Goal: Task Accomplishment & Management: Manage account settings

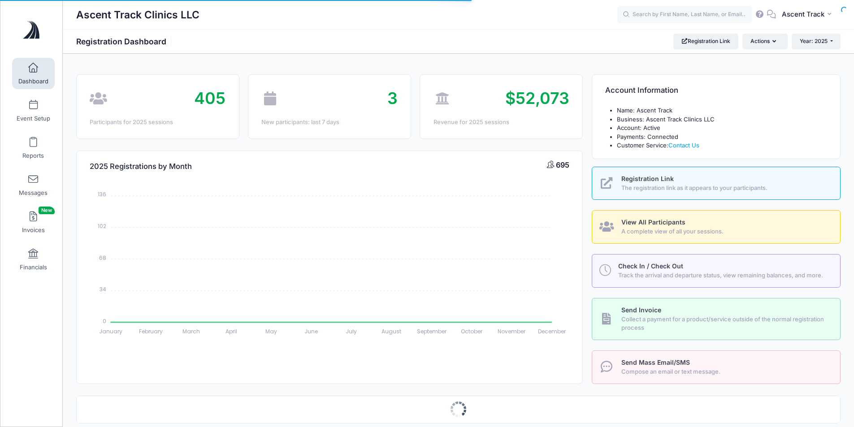
select select
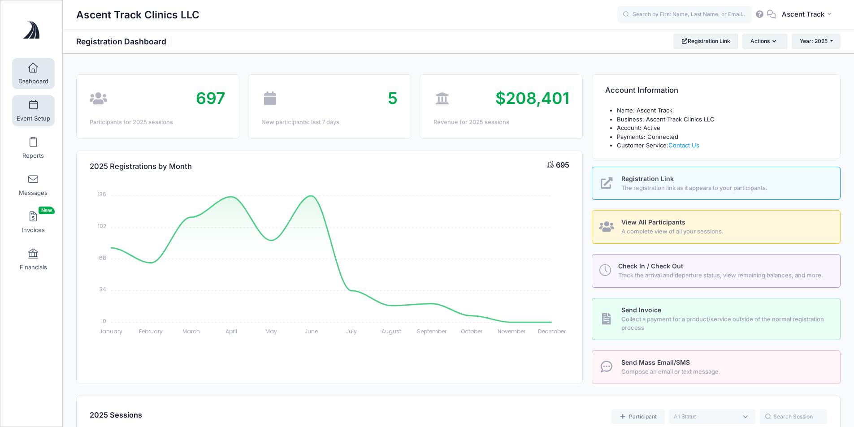
click at [35, 111] on link "Event Setup" at bounding box center [33, 110] width 43 height 31
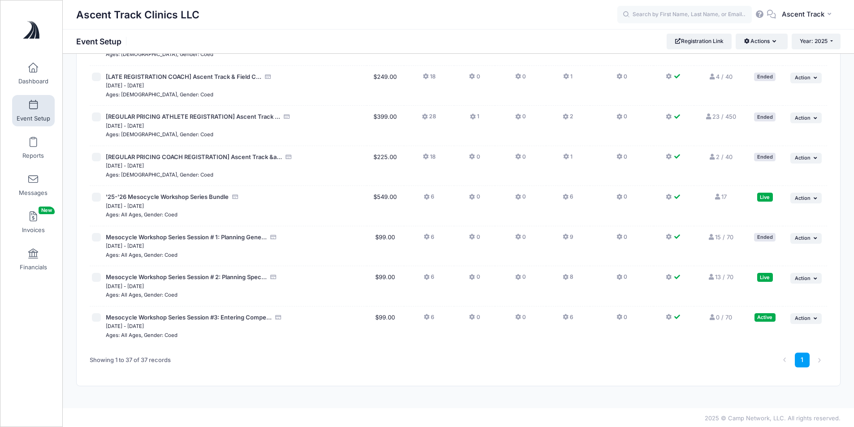
scroll to position [1257, 0]
click at [718, 276] on link "13 / 70 Full" at bounding box center [720, 275] width 26 height 7
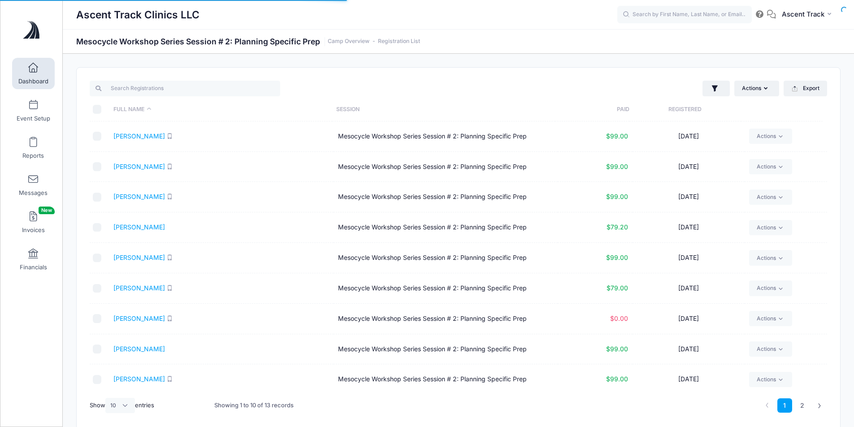
select select "10"
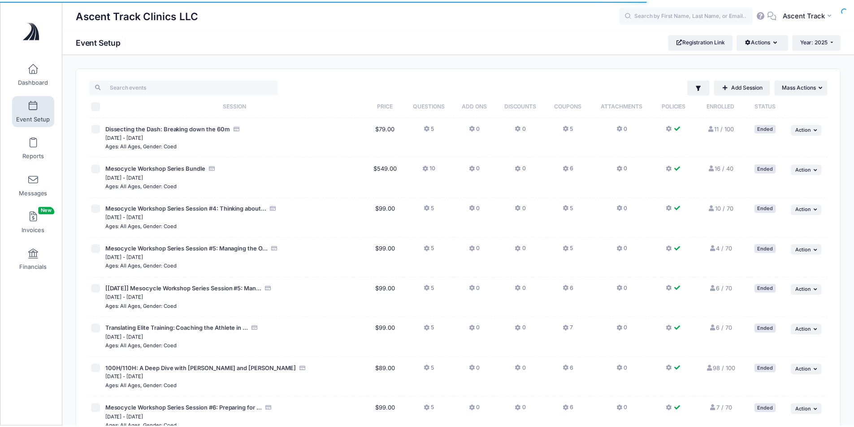
scroll to position [1257, 0]
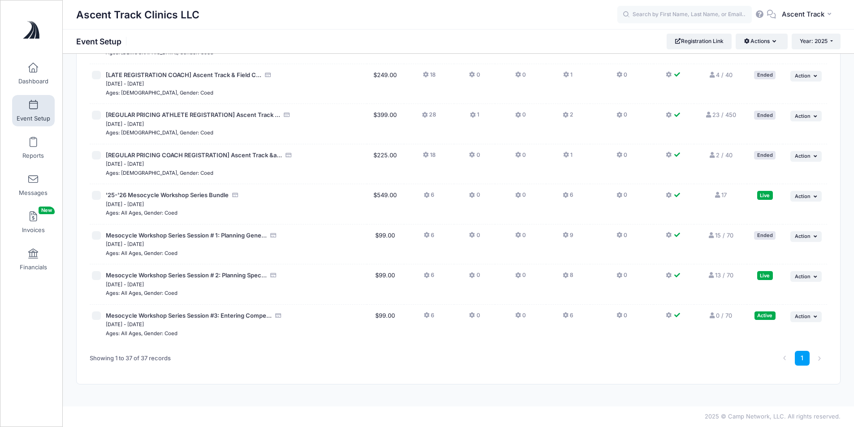
click at [20, 105] on link "Event Setup" at bounding box center [33, 110] width 43 height 31
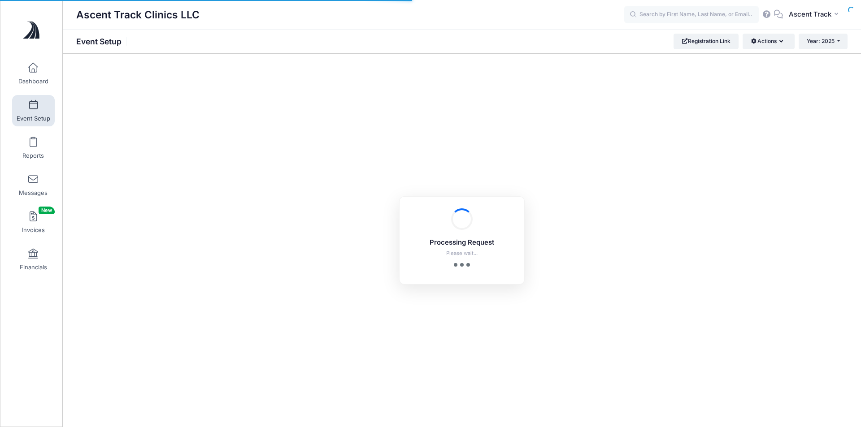
click at [28, 82] on span "Dashboard" at bounding box center [33, 82] width 30 height 8
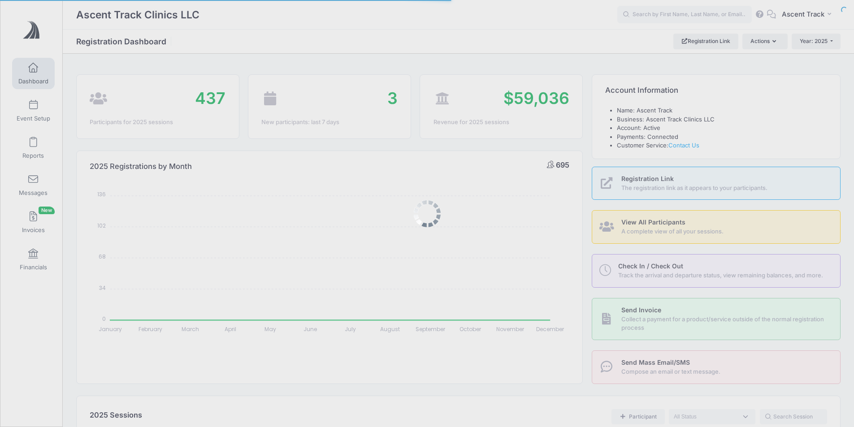
select select
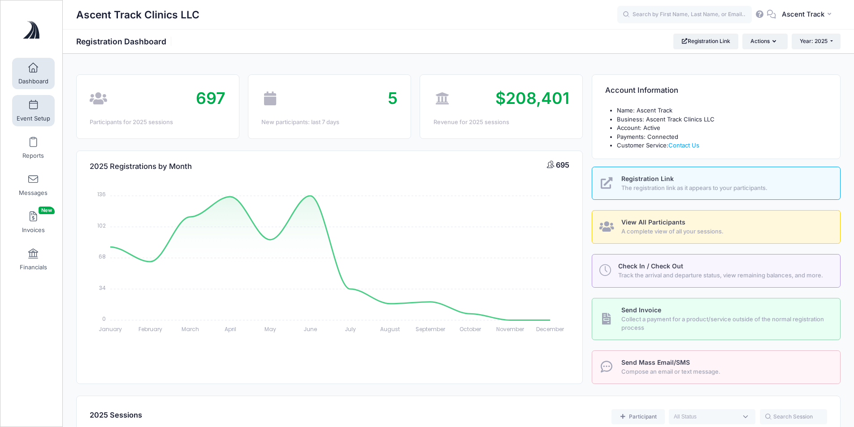
click at [34, 115] on span "Event Setup" at bounding box center [34, 119] width 34 height 8
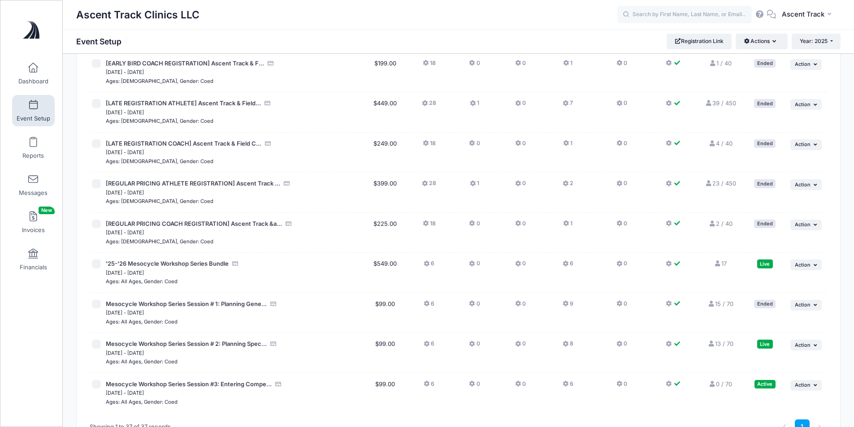
scroll to position [1257, 0]
